Goal: Transaction & Acquisition: Purchase product/service

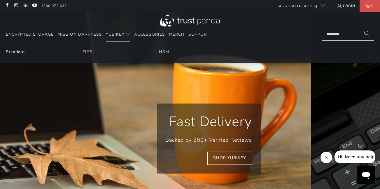
scroll to position [0, 136]
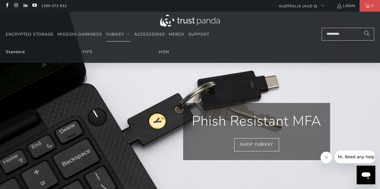
click at [21, 51] on link "Standard" at bounding box center [15, 52] width 19 height 6
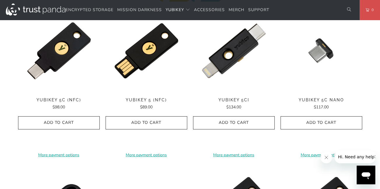
scroll to position [310, 0]
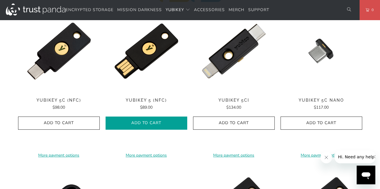
click at [134, 122] on span "Add to Cart" at bounding box center [146, 122] width 69 height 5
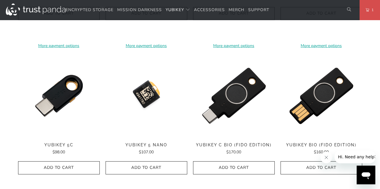
scroll to position [422, 0]
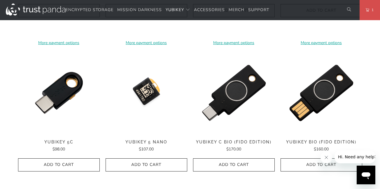
click at [150, 91] on img at bounding box center [147, 93] width 82 height 82
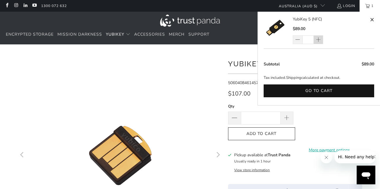
click at [317, 39] on span at bounding box center [317, 40] width 5 height 6
type input "*"
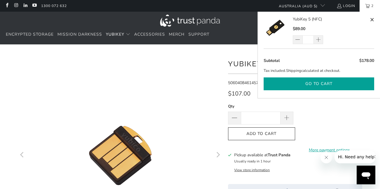
click at [321, 83] on button "Go to cart" at bounding box center [319, 83] width 110 height 13
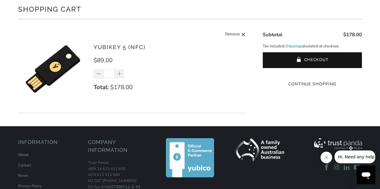
scroll to position [50, 0]
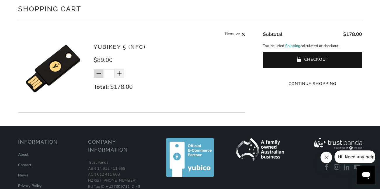
click at [101, 76] on span at bounding box center [99, 74] width 6 height 6
type input "*"
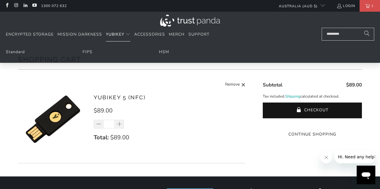
click at [113, 34] on span "YubiKey" at bounding box center [115, 34] width 18 height 6
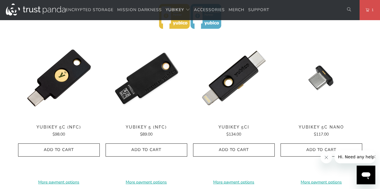
scroll to position [285, 0]
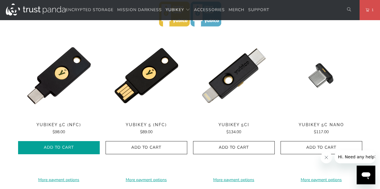
click at [50, 145] on span "Add to Cart" at bounding box center [58, 147] width 69 height 5
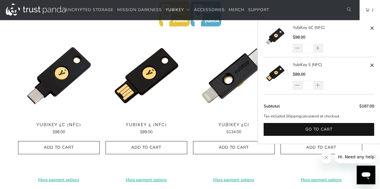
click at [368, 7] on link "2" at bounding box center [369, 10] width 20 height 20
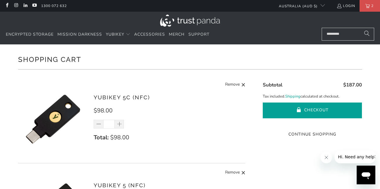
click at [315, 113] on button "Checkout" at bounding box center [312, 110] width 99 height 16
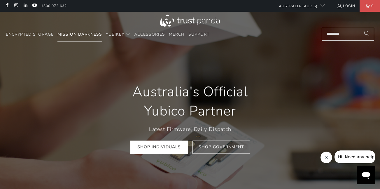
click at [83, 32] on span "Mission Darkness" at bounding box center [79, 34] width 45 height 6
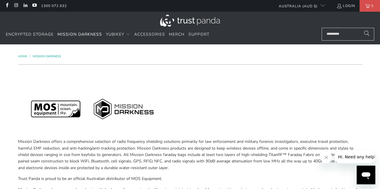
click at [186, 20] on img at bounding box center [190, 21] width 60 height 12
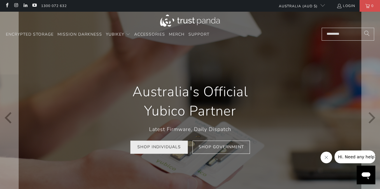
click at [163, 145] on link "Shop Individuals" at bounding box center [158, 147] width 57 height 13
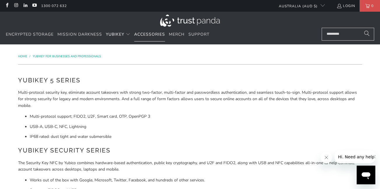
click at [148, 34] on span "Accessories" at bounding box center [149, 34] width 31 height 6
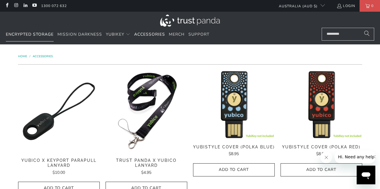
click at [39, 32] on span "Encrypted Storage" at bounding box center [30, 34] width 48 height 6
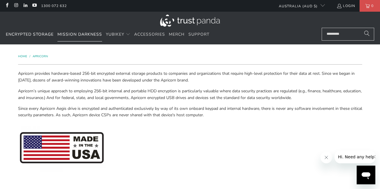
click at [79, 34] on span "Mission Darkness" at bounding box center [79, 34] width 45 height 6
